Goal: Find specific page/section: Find specific page/section

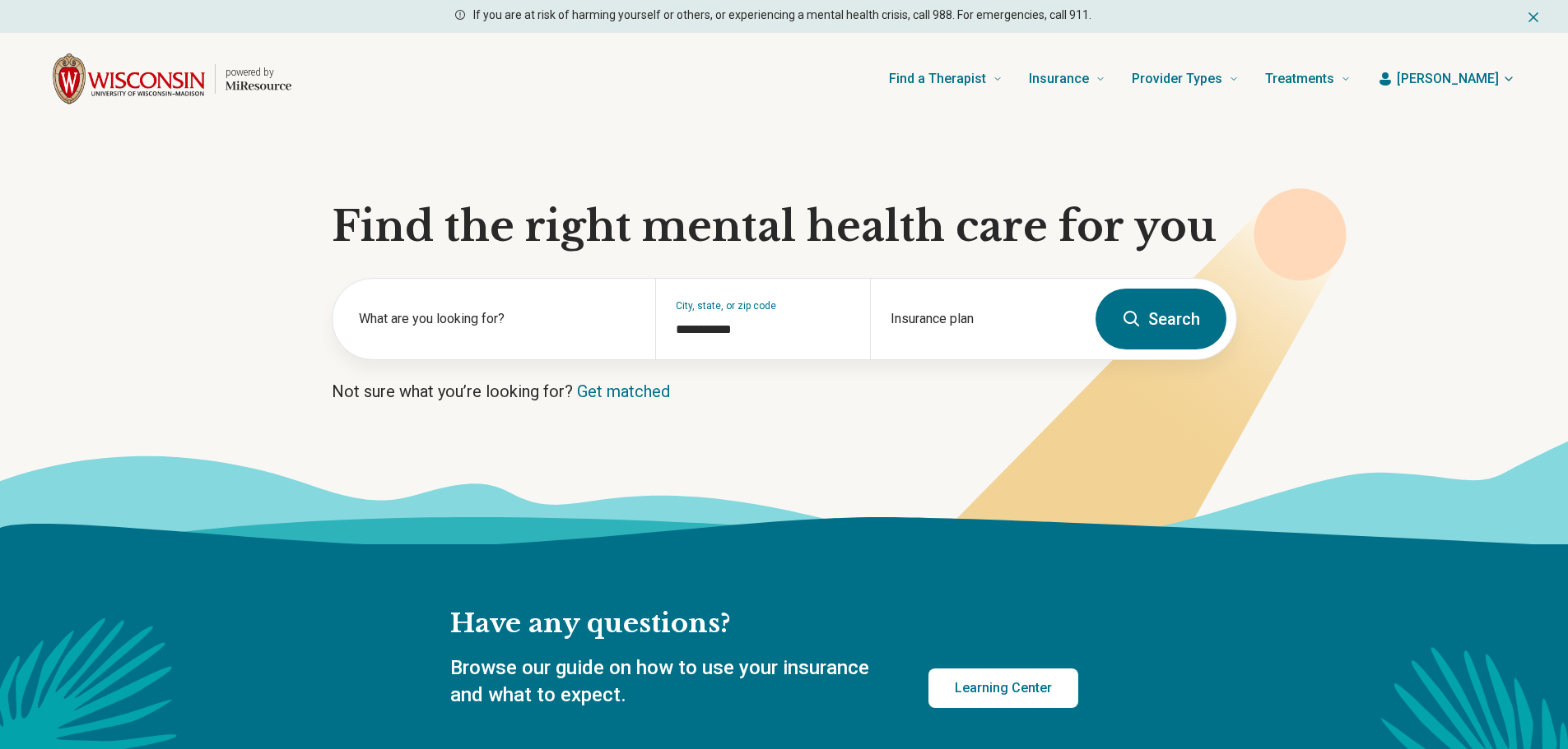
click at [1481, 73] on span "[PERSON_NAME]" at bounding box center [1447, 78] width 102 height 19
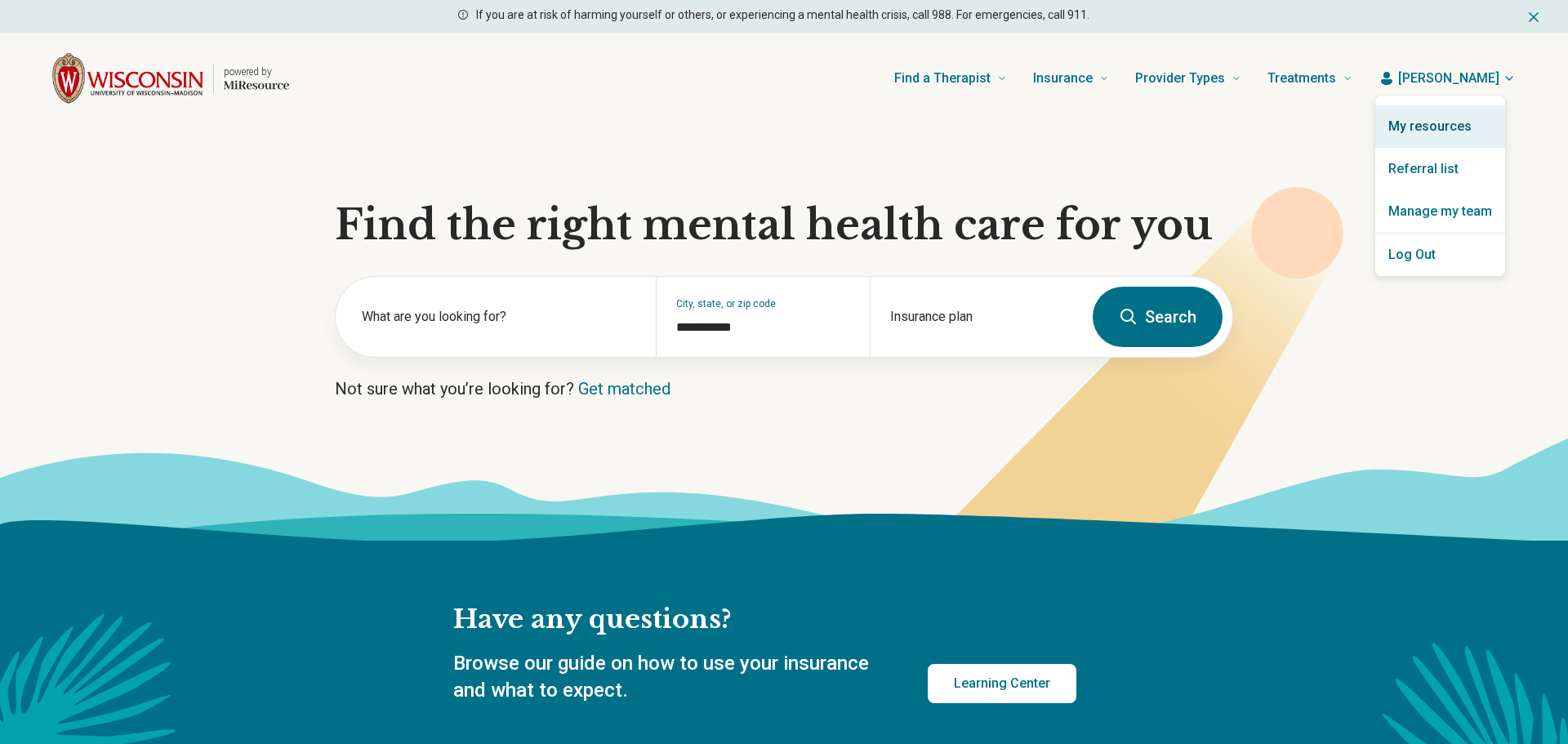
click at [1411, 132] on link "My resources" at bounding box center [1440, 126] width 130 height 43
click at [1406, 132] on link "My resources" at bounding box center [1440, 126] width 130 height 43
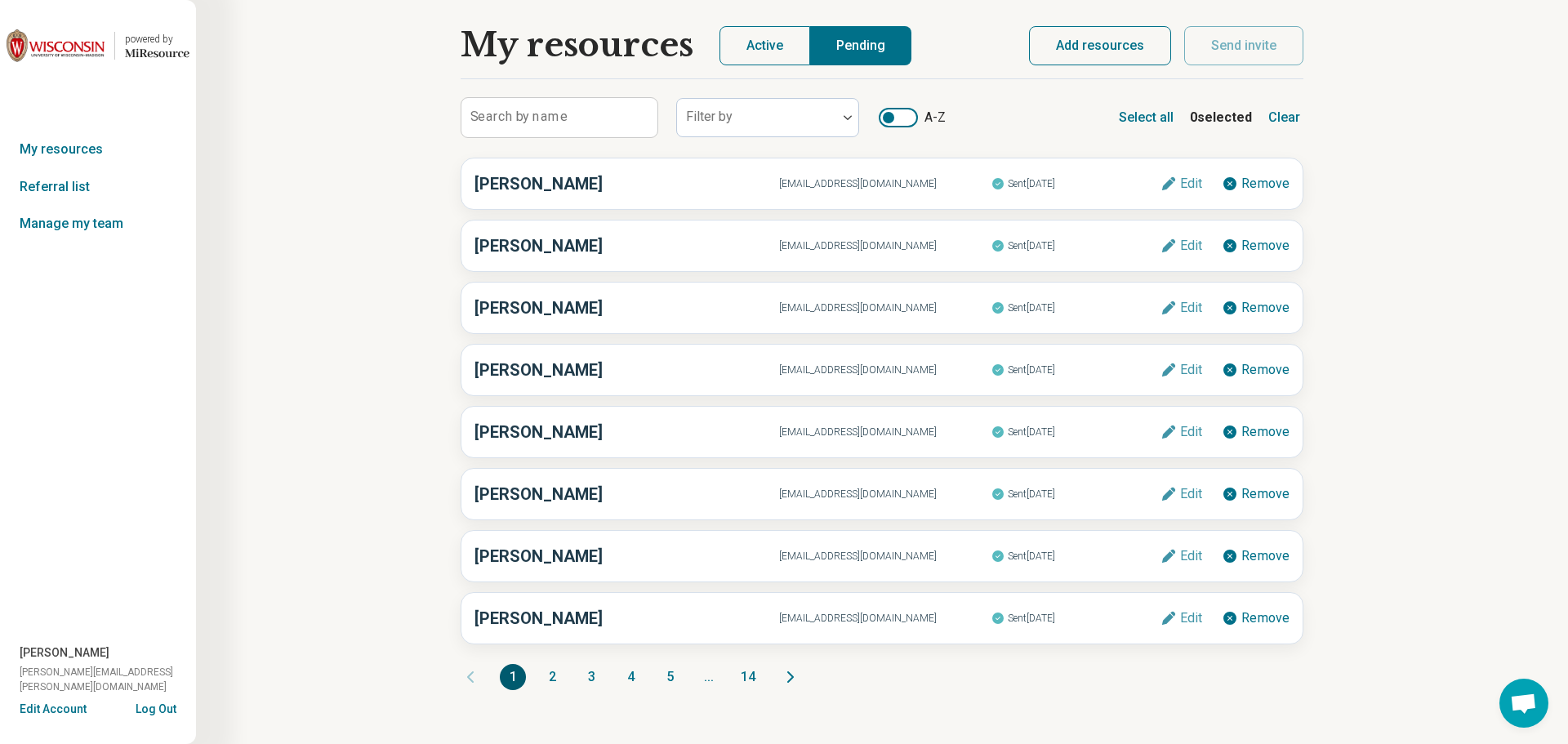
click at [888, 119] on div at bounding box center [889, 118] width 12 height 12
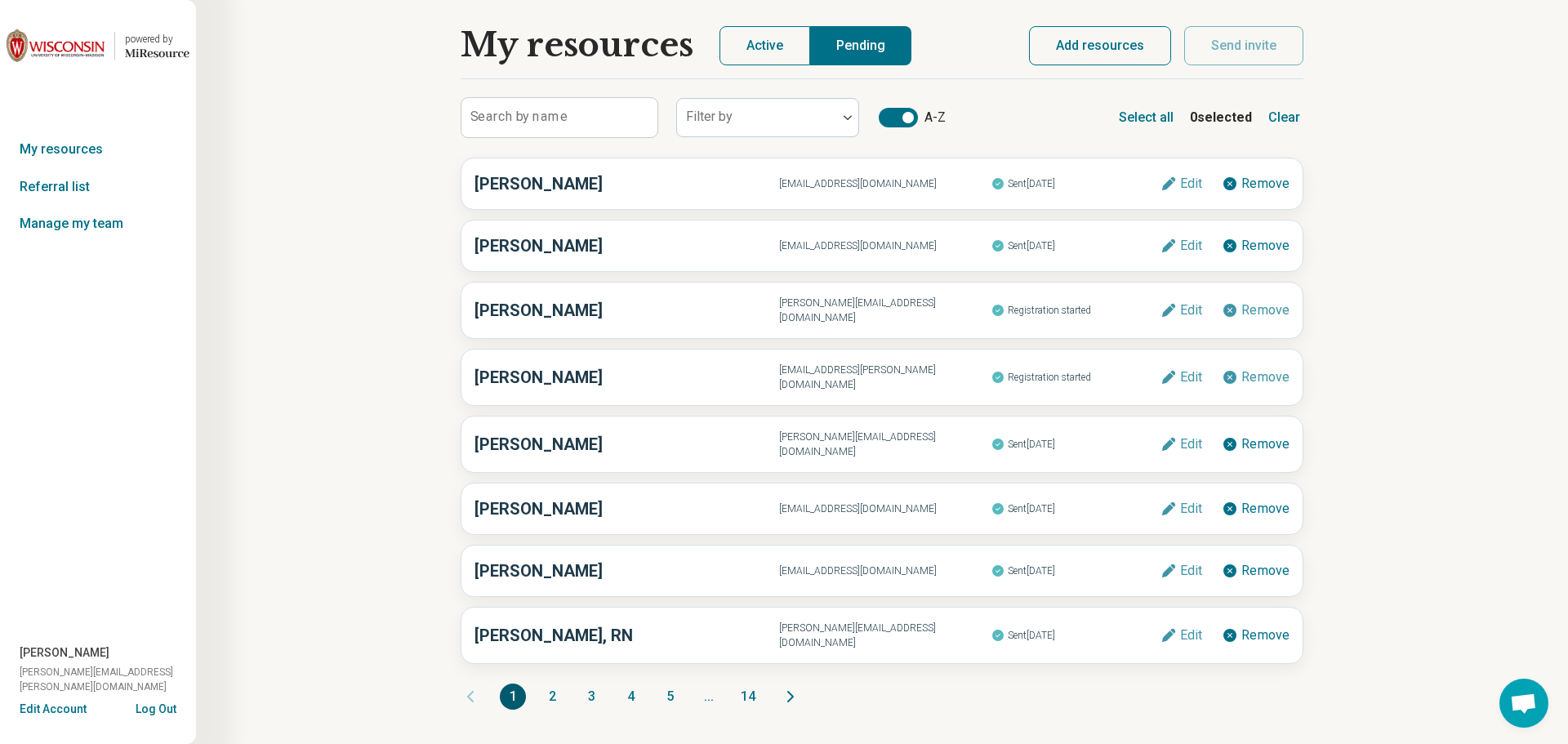
click at [888, 119] on div at bounding box center [898, 117] width 39 height 19
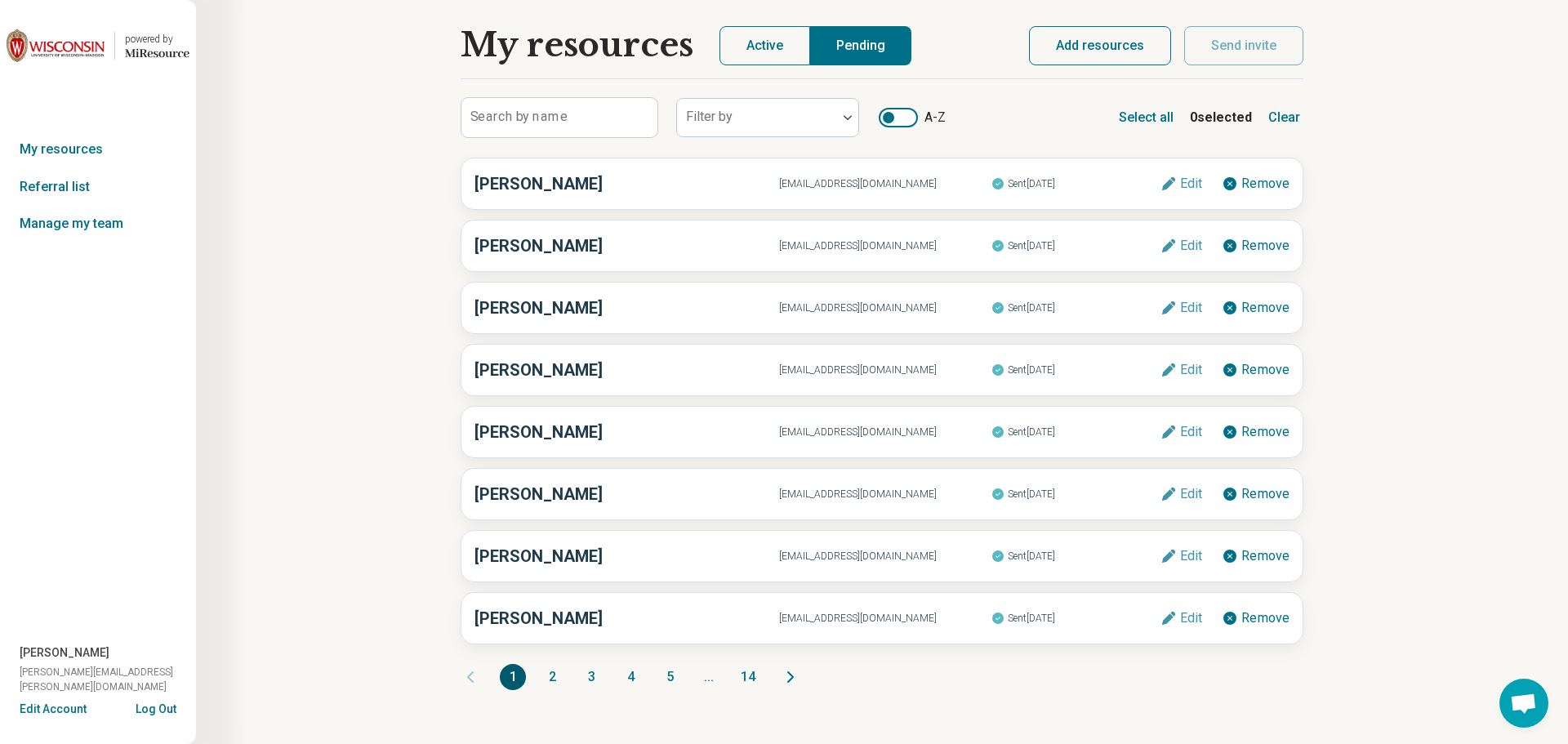
scroll to position [8, 0]
